Goal: Information Seeking & Learning: Find specific fact

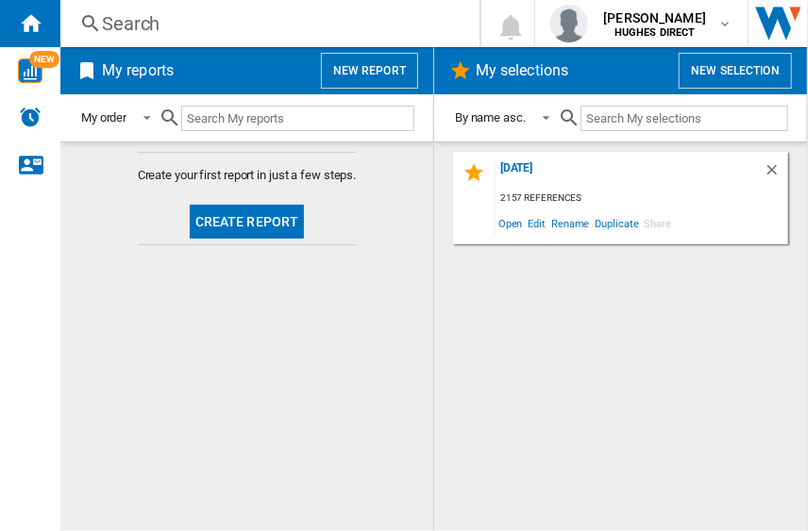
click at [261, 123] on input "text" at bounding box center [297, 118] width 233 height 25
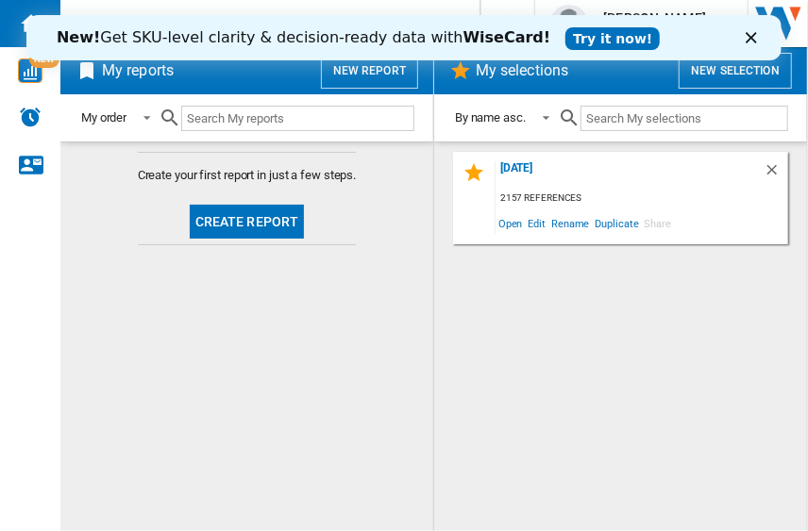
click at [642, 114] on input "text" at bounding box center [684, 118] width 208 height 25
paste input "RQ5P470SYID"
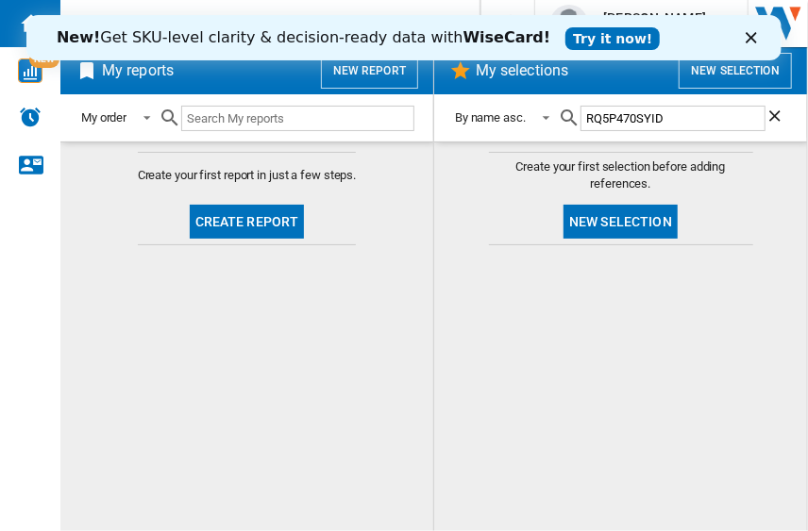
type input "RQ5P470SYID"
click at [747, 39] on icon "Close" at bounding box center [750, 37] width 11 height 11
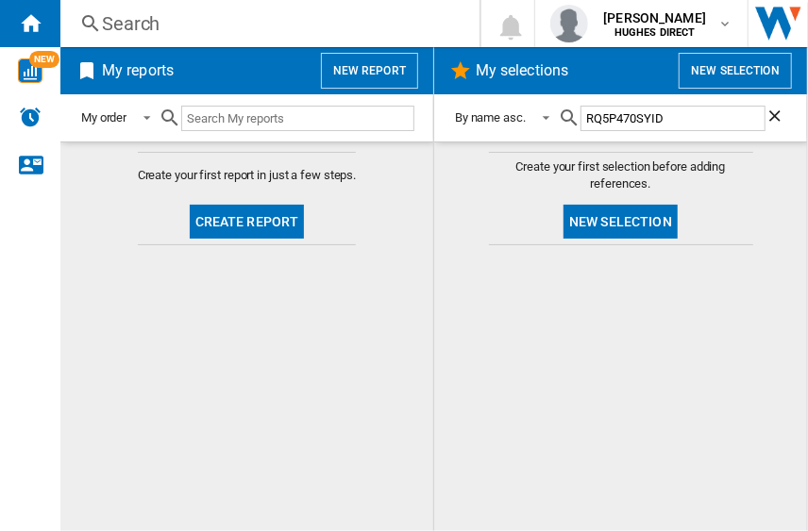
click at [220, 25] on div "Search" at bounding box center [266, 23] width 328 height 26
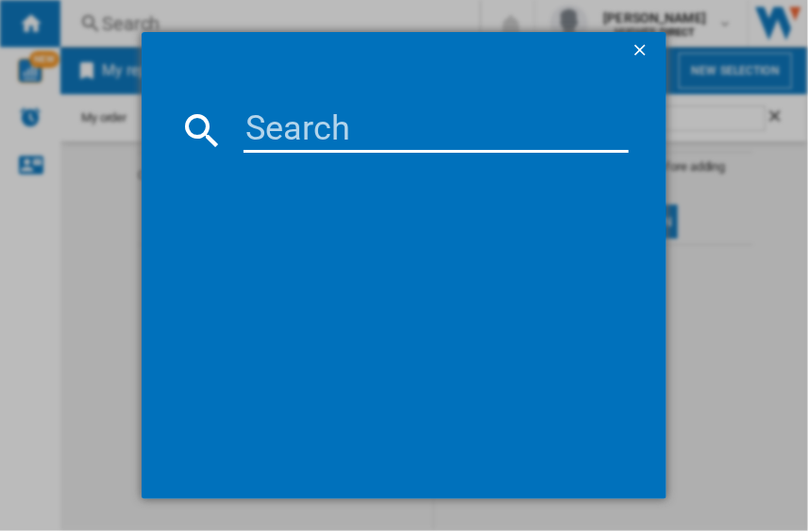
drag, startPoint x: 389, startPoint y: 145, endPoint x: 362, endPoint y: 138, distance: 27.5
click at [386, 145] on input at bounding box center [436, 130] width 385 height 45
paste input "RQ5P470SYID"
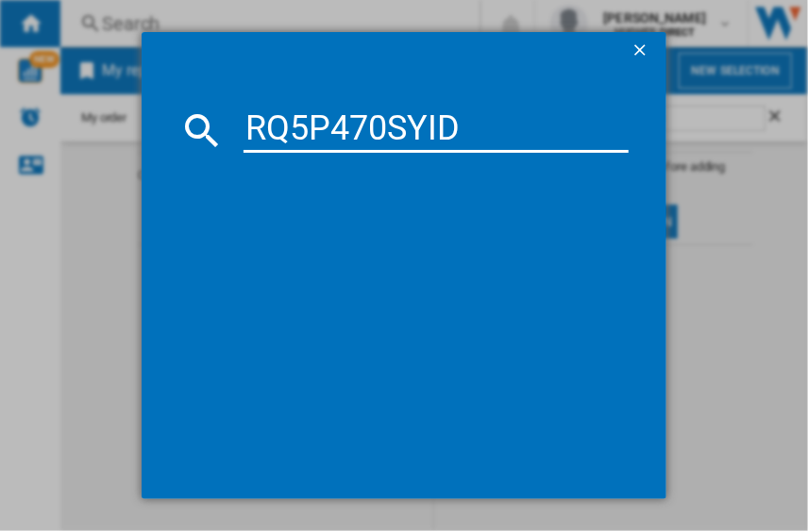
type input "RQ5P470SYID"
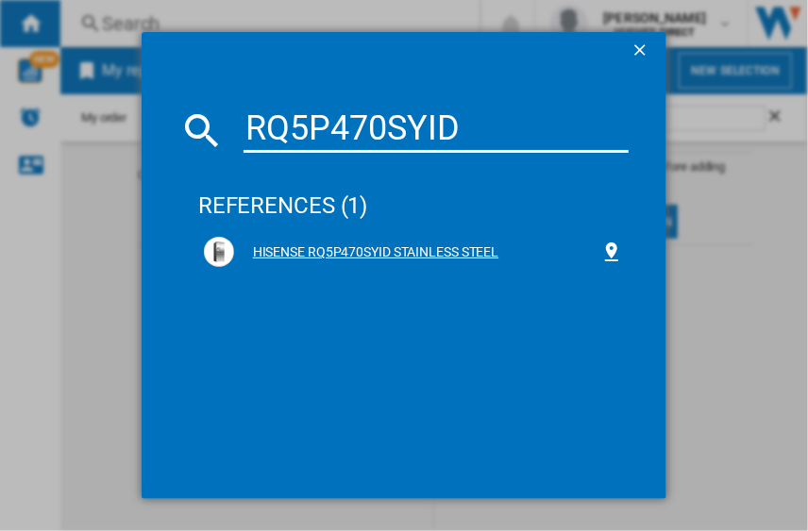
click at [400, 245] on div "HISENSE RQ5P470SYID STAINLESS STEEL" at bounding box center [417, 253] width 366 height 19
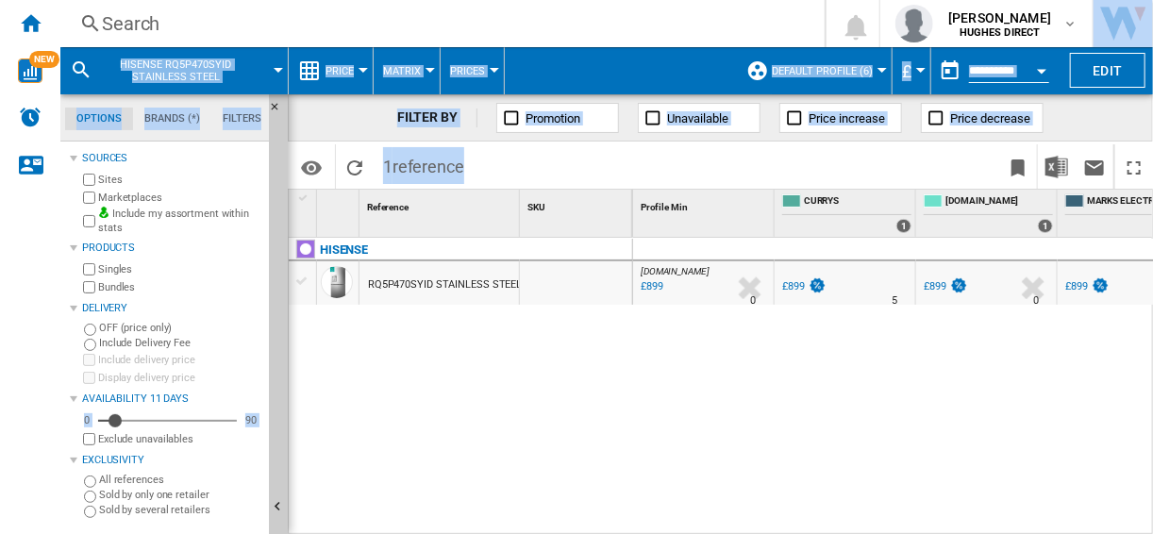
drag, startPoint x: 937, startPoint y: 525, endPoint x: 1001, endPoint y: 540, distance: 65.9
click at [807, 530] on html "In order to access Insight, please log out and log in again OK NEW Search Searc…" at bounding box center [576, 267] width 1153 height 534
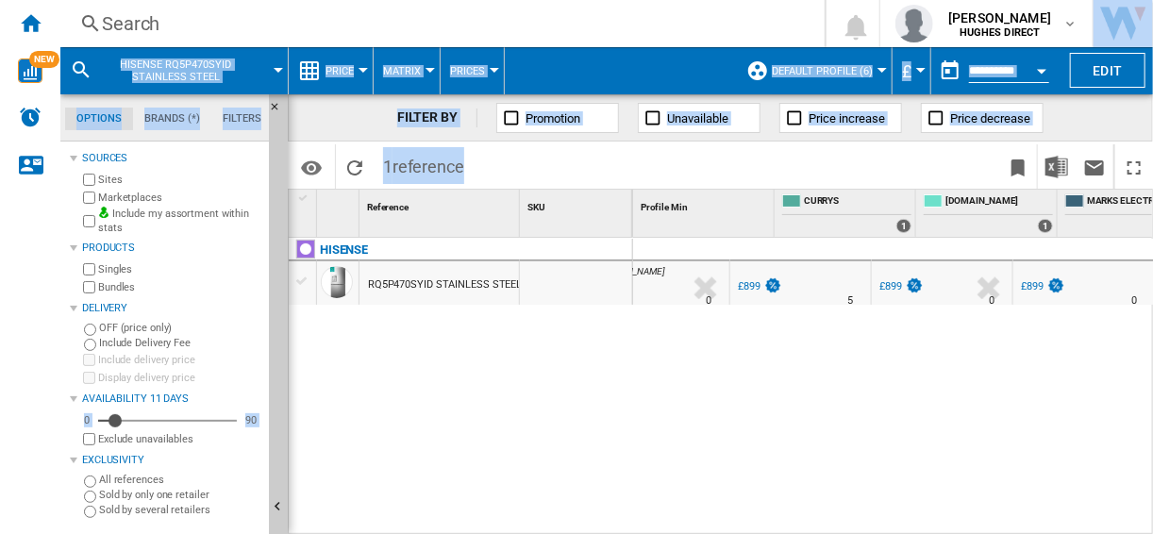
scroll to position [0, 44]
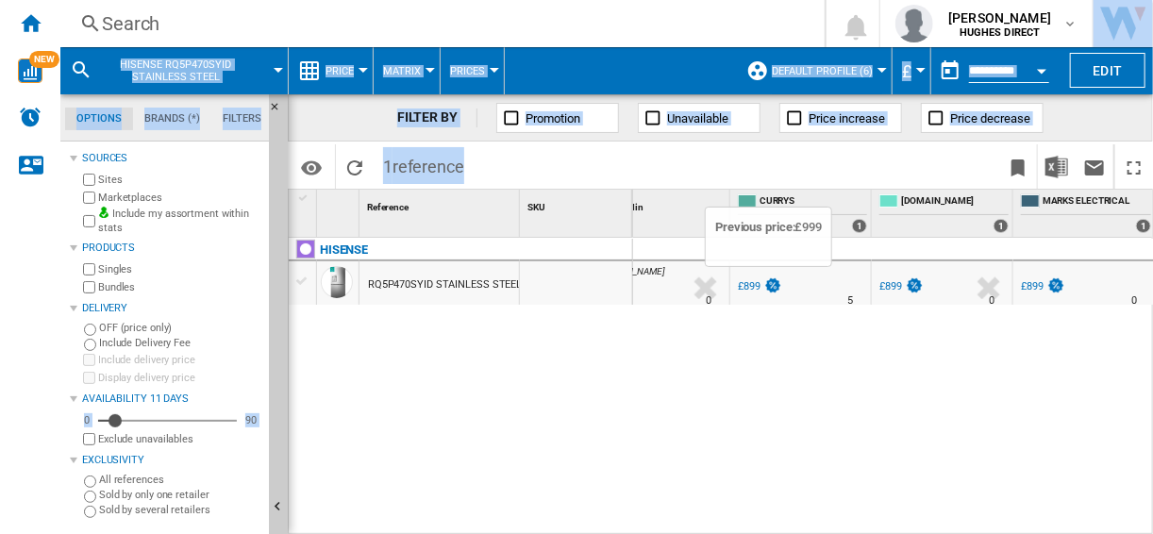
click at [771, 284] on img at bounding box center [773, 285] width 19 height 16
